Goal: Task Accomplishment & Management: Manage account settings

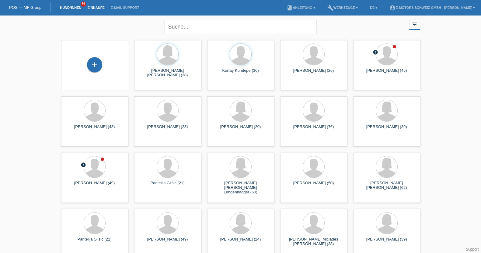
click at [93, 6] on link "Einkäufe" at bounding box center [95, 8] width 23 height 4
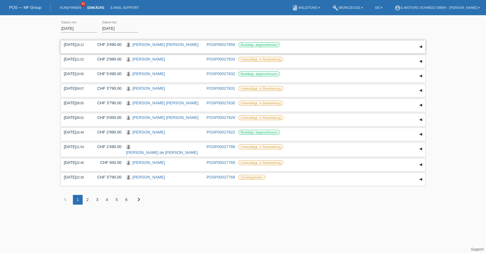
click at [162, 43] on link "[PERSON_NAME] [PERSON_NAME]" at bounding box center [166, 44] width 66 height 5
click at [154, 132] on link "Pia Leonie Kaiser" at bounding box center [149, 132] width 33 height 5
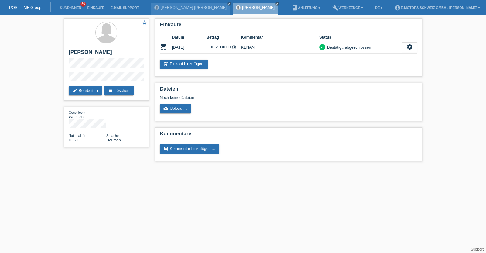
click at [97, 11] on li "Einkäufe" at bounding box center [95, 8] width 23 height 16
click at [97, 8] on link "Einkäufe" at bounding box center [95, 8] width 23 height 4
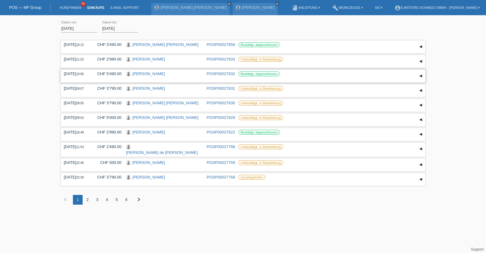
click at [137, 75] on link "[PERSON_NAME]" at bounding box center [149, 73] width 33 height 5
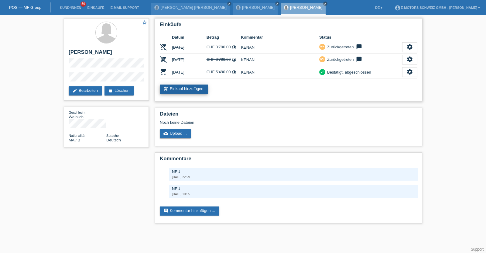
click at [196, 91] on link "add_shopping_cart Einkauf hinzufügen" at bounding box center [184, 89] width 48 height 9
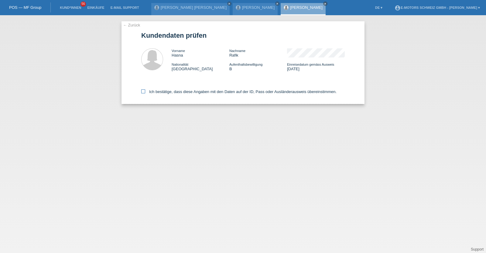
click at [194, 94] on div "Ich bestätige, dass diese Angaben mit den Daten auf der ID, Pass oder Ausländer…" at bounding box center [243, 90] width 204 height 27
click at [193, 91] on label "Ich bestätige, dass diese Angaben mit den Daten auf der ID, Pass oder Ausländer…" at bounding box center [239, 91] width 196 height 5
click at [145, 91] on input "Ich bestätige, dass diese Angaben mit den Daten auf der ID, Pass oder Ausländer…" at bounding box center [143, 91] width 4 height 4
checkbox input "true"
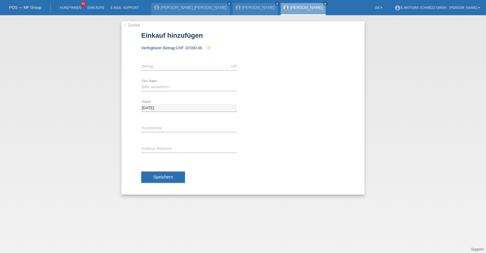
click at [290, 6] on link "[PERSON_NAME]" at bounding box center [306, 7] width 33 height 5
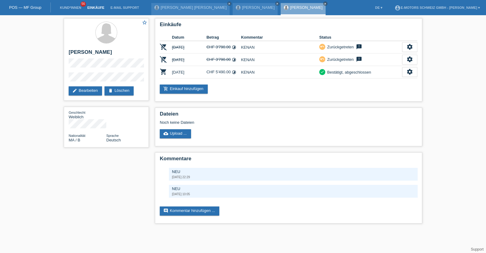
click at [97, 7] on link "Einkäufe" at bounding box center [95, 8] width 23 height 4
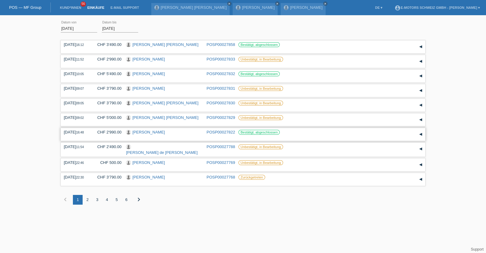
click at [152, 133] on link "[PERSON_NAME]" at bounding box center [149, 132] width 33 height 5
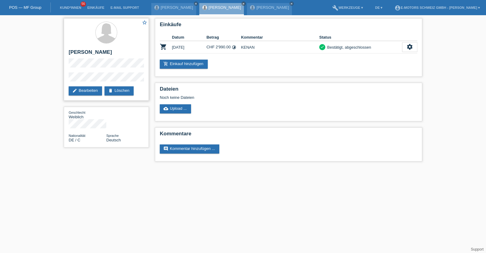
click at [71, 51] on h2 "[PERSON_NAME]" at bounding box center [106, 53] width 75 height 9
drag, startPoint x: 71, startPoint y: 51, endPoint x: 99, endPoint y: 52, distance: 27.7
click at [99, 52] on h2 "[PERSON_NAME]" at bounding box center [106, 53] width 75 height 9
copy h2 "[PERSON_NAME]"
click at [105, 119] on div "Geschlecht Weiblich" at bounding box center [106, 119] width 75 height 18
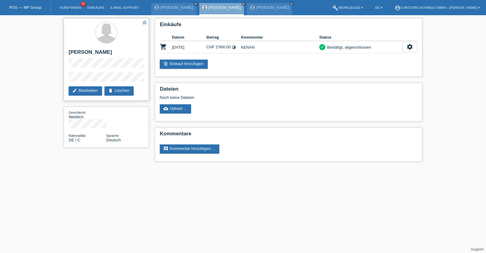
click at [66, 74] on div "star_border [PERSON_NAME] edit Bearbeiten delete Löschen" at bounding box center [106, 59] width 85 height 82
click at [67, 81] on div "star_border [PERSON_NAME] edit Bearbeiten delete Löschen" at bounding box center [106, 59] width 85 height 82
